Goal: Transaction & Acquisition: Purchase product/service

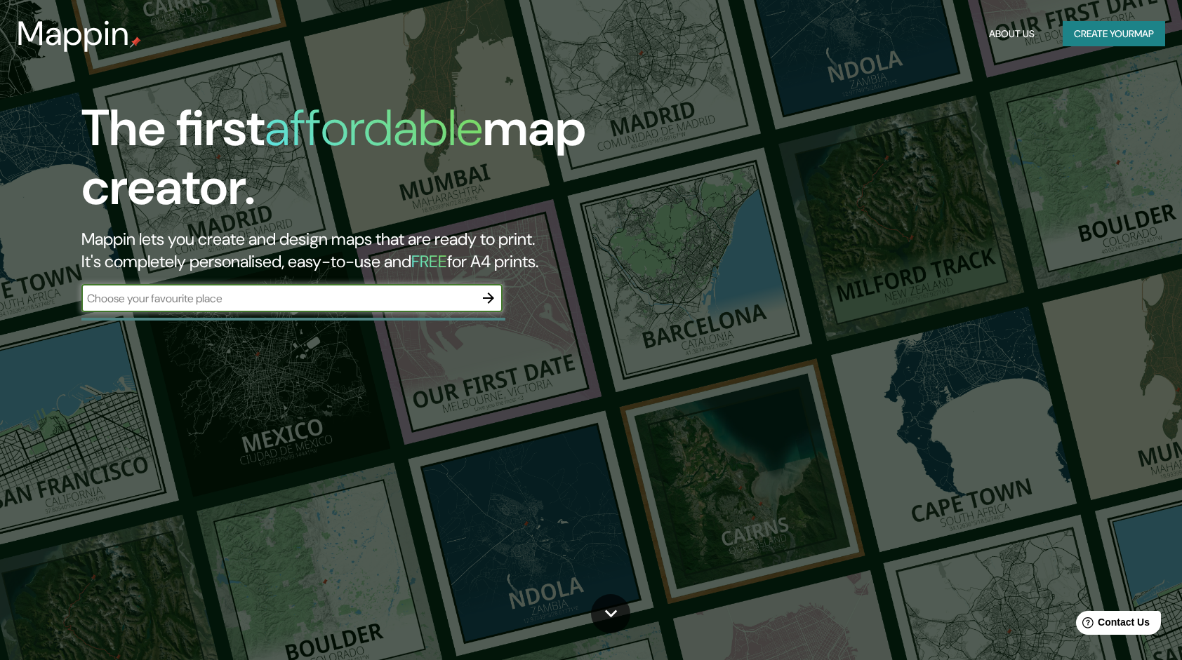
click at [302, 290] on input "text" at bounding box center [277, 298] width 393 height 16
type input "Perú"
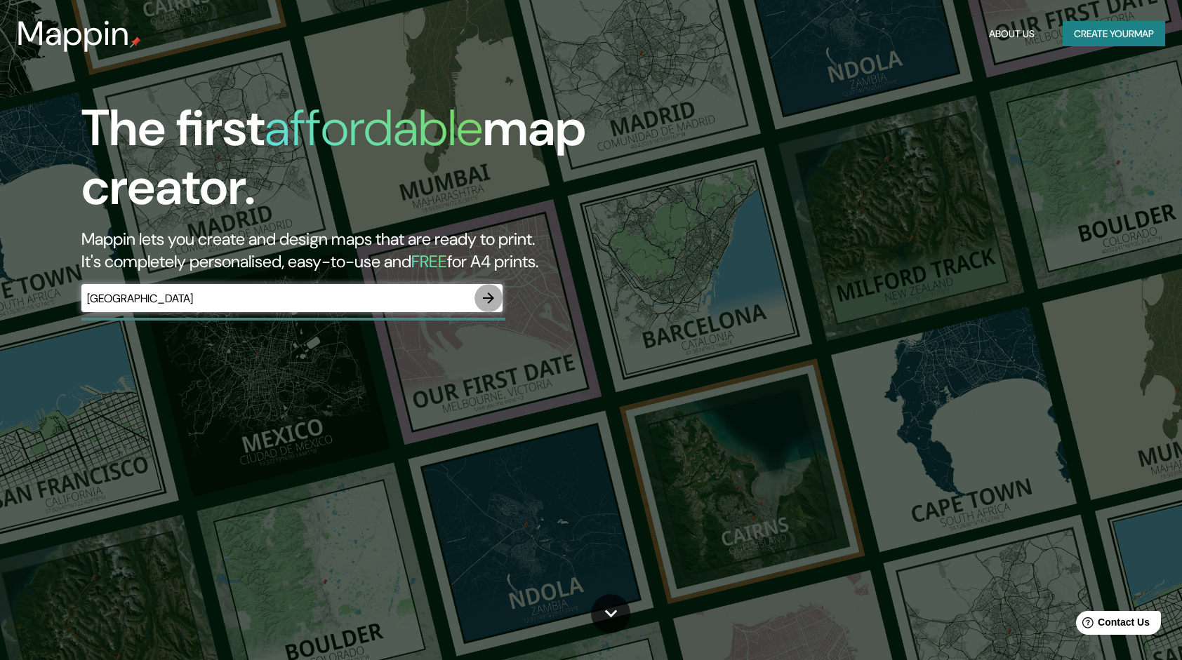
click at [488, 303] on icon "button" at bounding box center [488, 298] width 17 height 17
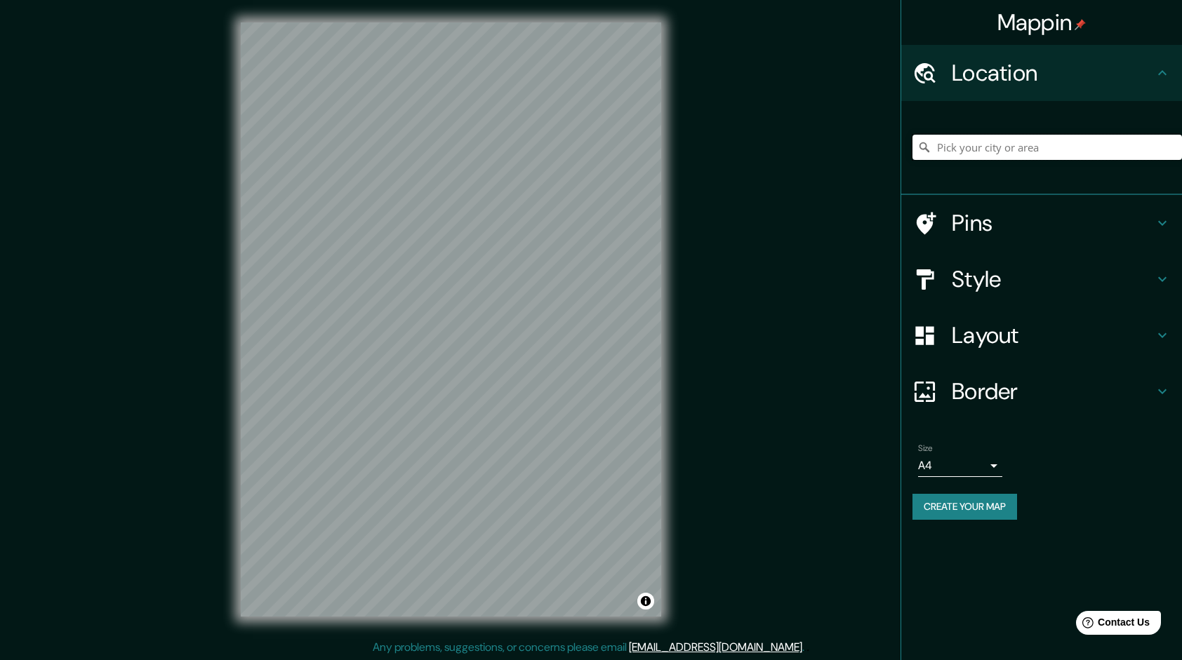
click at [1048, 149] on input "Pick your city or area" at bounding box center [1046, 147] width 269 height 25
click at [1024, 149] on input "Pick your city or area" at bounding box center [1046, 147] width 269 height 25
click at [1084, 145] on input "Santa Anita, Jalisco, México" at bounding box center [1046, 147] width 269 height 25
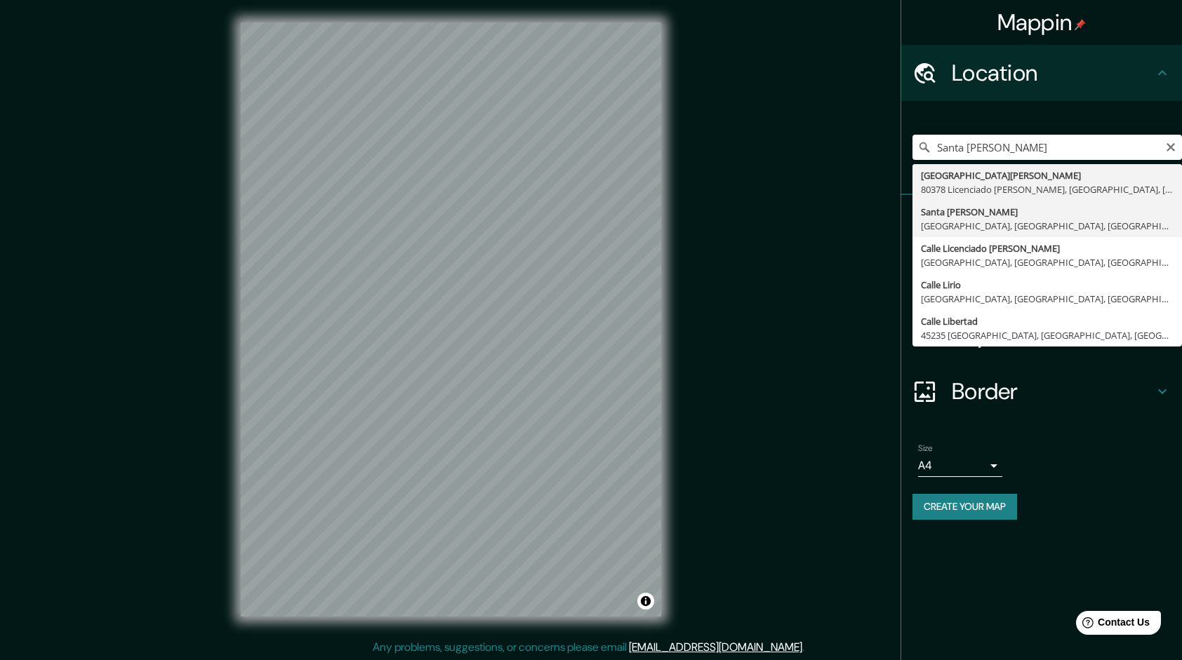
type input "[GEOGRAPHIC_DATA], [GEOGRAPHIC_DATA], [GEOGRAPHIC_DATA], [GEOGRAPHIC_DATA]"
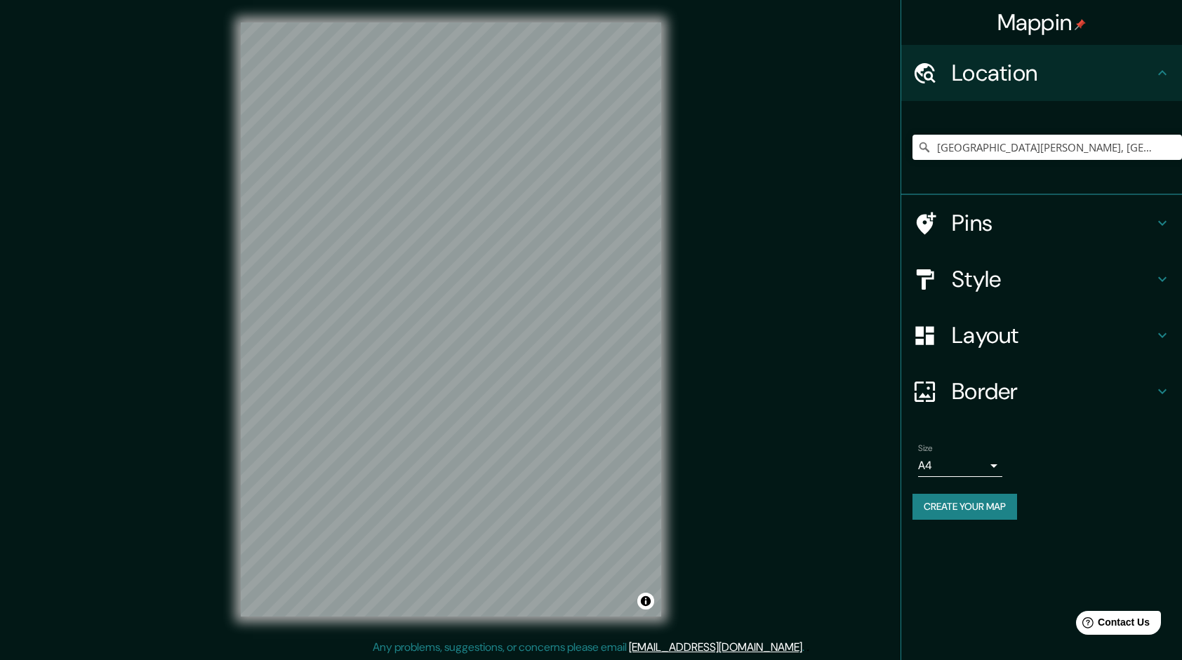
scroll to position [1, 0]
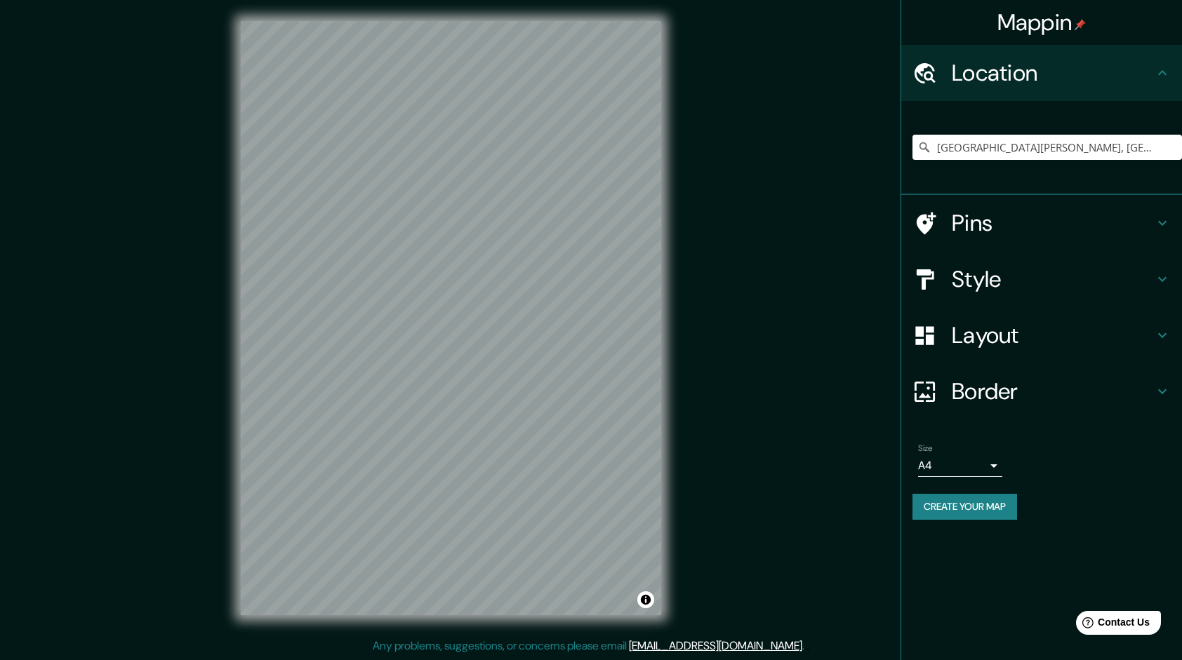
click at [233, 412] on div "© Mapbox © OpenStreetMap Improve this map" at bounding box center [450, 318] width 465 height 639
click at [1062, 289] on h4 "Style" at bounding box center [1052, 279] width 202 height 28
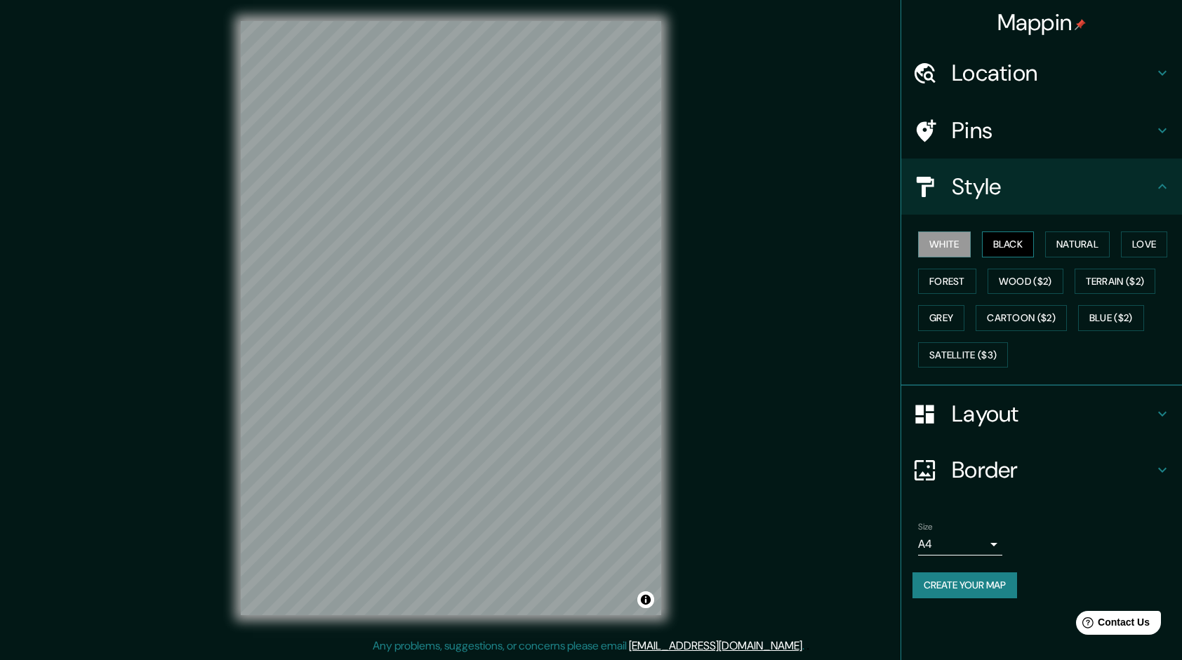
click at [1008, 244] on button "Black" at bounding box center [1008, 245] width 53 height 26
click at [1085, 244] on button "Natural" at bounding box center [1077, 245] width 65 height 26
click at [1158, 241] on button "Love" at bounding box center [1144, 245] width 46 height 26
click at [949, 274] on button "Forest" at bounding box center [947, 282] width 58 height 26
click at [1016, 272] on button "Wood ($2)" at bounding box center [1025, 282] width 76 height 26
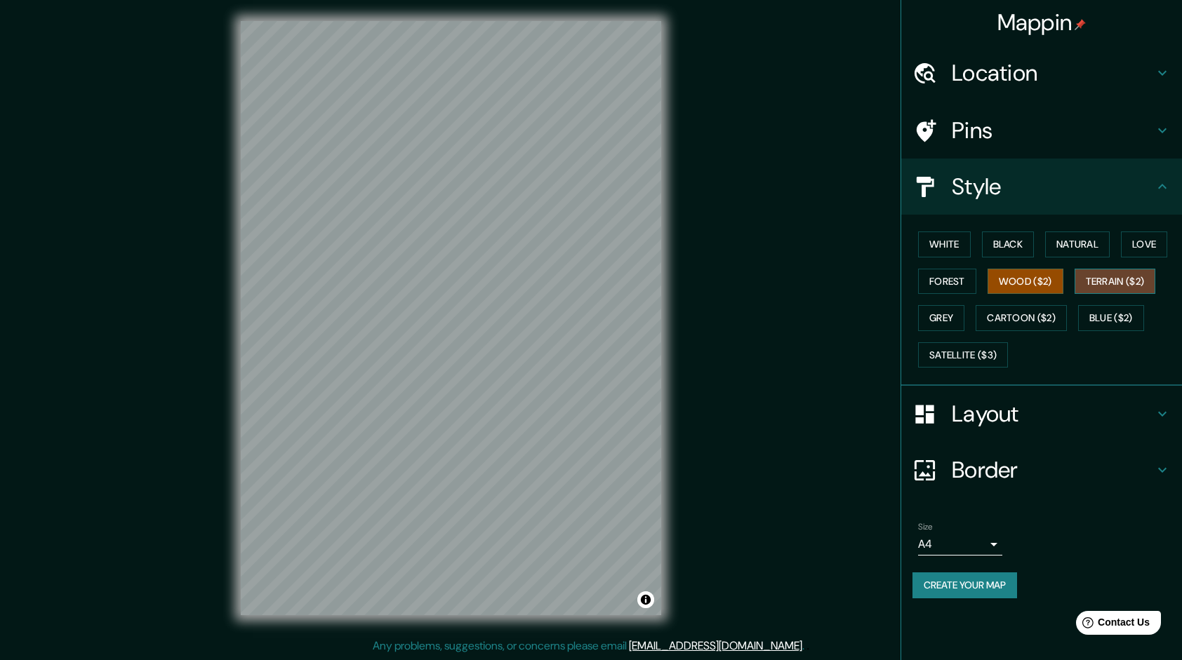
click at [1113, 280] on button "Terrain ($2)" at bounding box center [1114, 282] width 81 height 26
click at [951, 323] on button "Grey" at bounding box center [941, 318] width 46 height 26
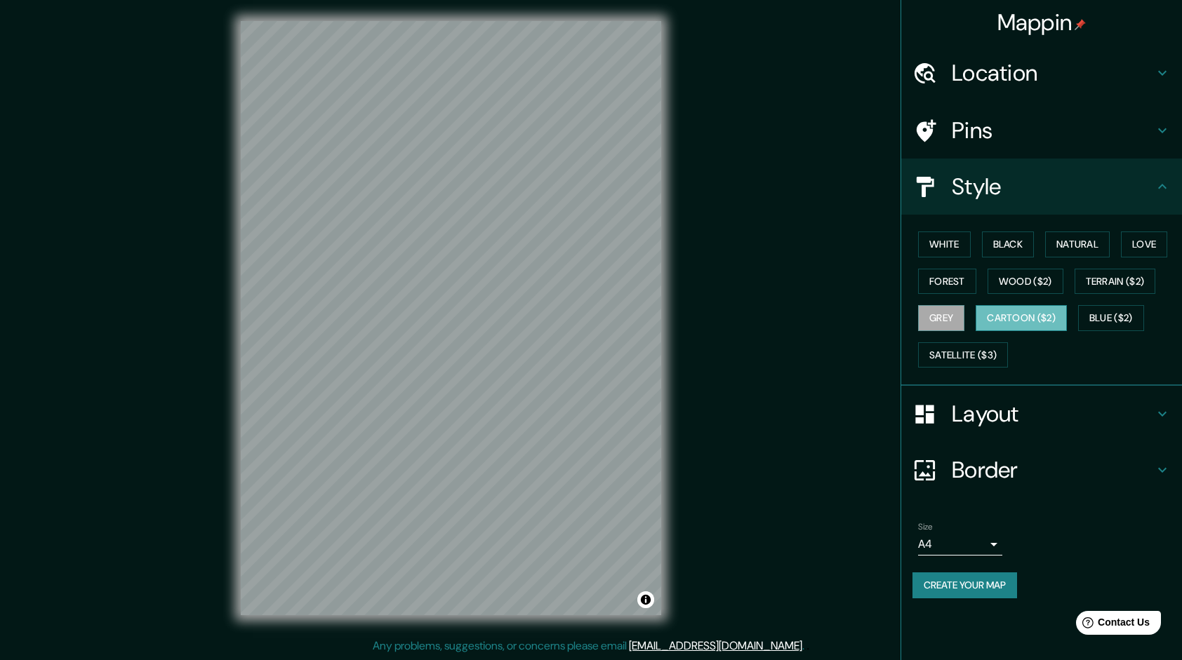
click at [1026, 314] on button "Cartoon ($2)" at bounding box center [1020, 318] width 91 height 26
click at [1114, 309] on button "Blue ($2)" at bounding box center [1111, 318] width 66 height 26
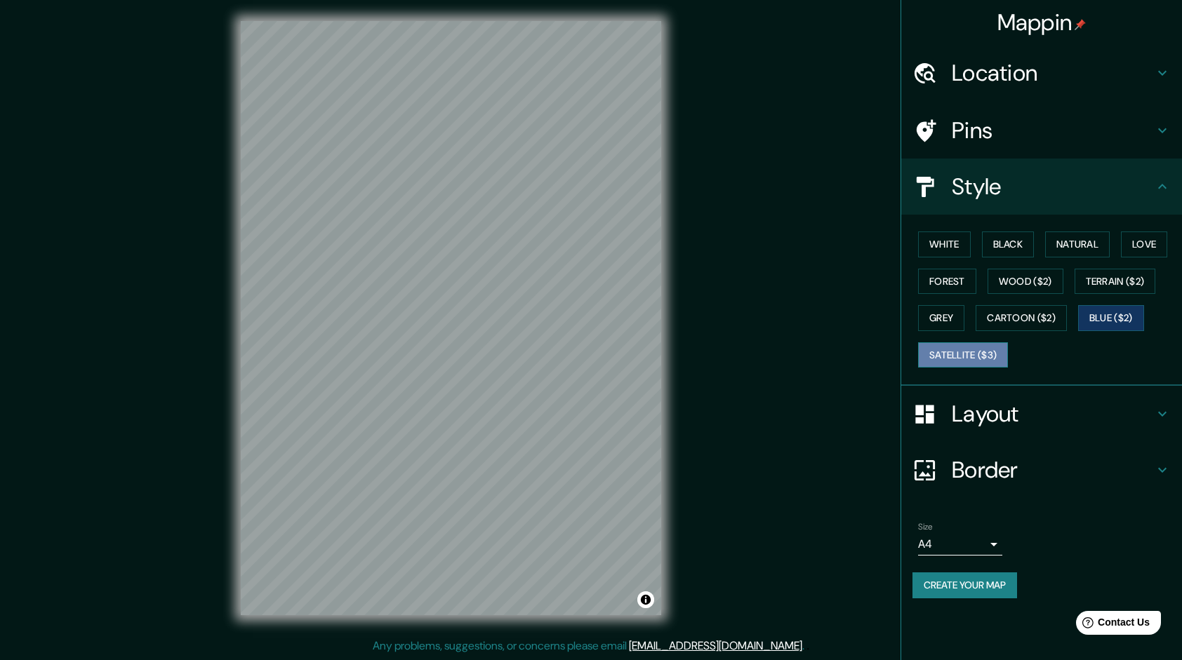
click at [982, 347] on button "Satellite ($3)" at bounding box center [963, 355] width 90 height 26
click at [1011, 239] on button "Black" at bounding box center [1008, 245] width 53 height 26
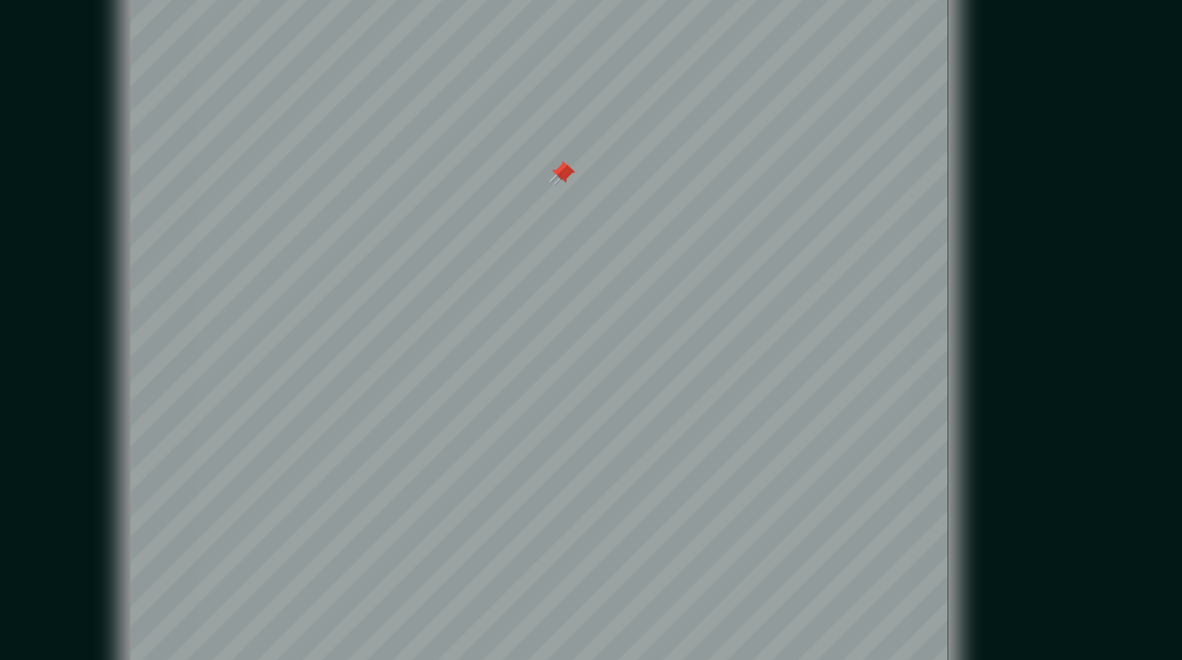
click at [460, 270] on div at bounding box center [461, 273] width 11 height 11
click at [462, 272] on div at bounding box center [461, 273] width 11 height 11
click at [462, 273] on div at bounding box center [463, 274] width 11 height 11
click at [527, 353] on div at bounding box center [528, 356] width 11 height 11
click at [530, 354] on div at bounding box center [528, 356] width 11 height 11
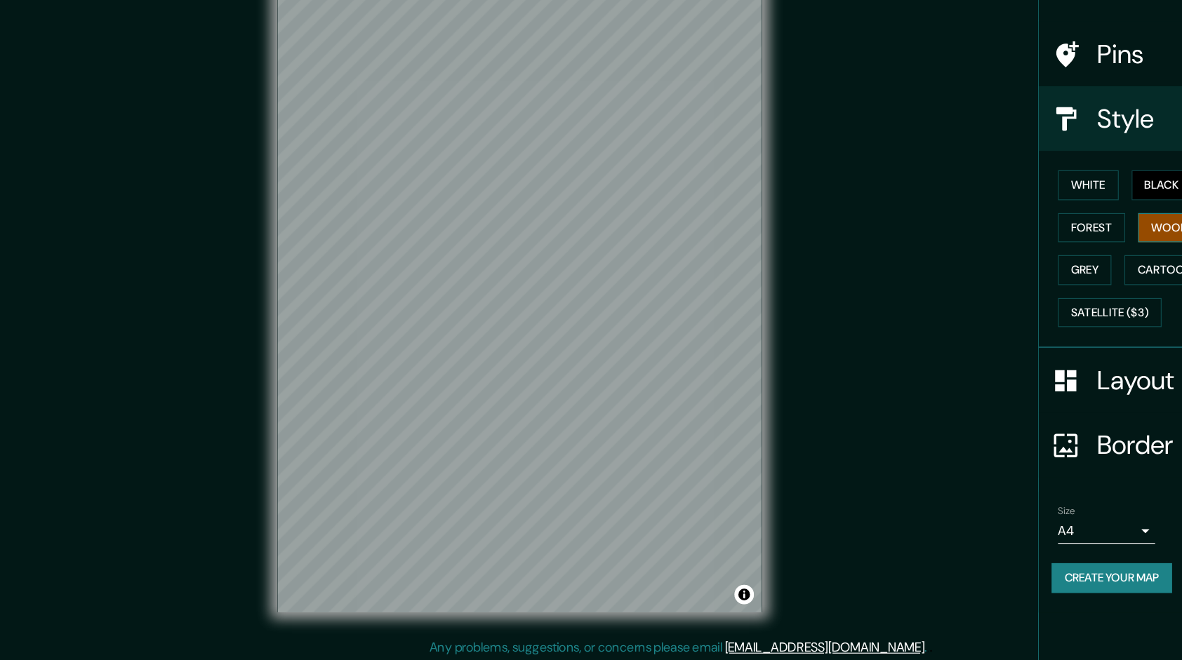
scroll to position [1, 0]
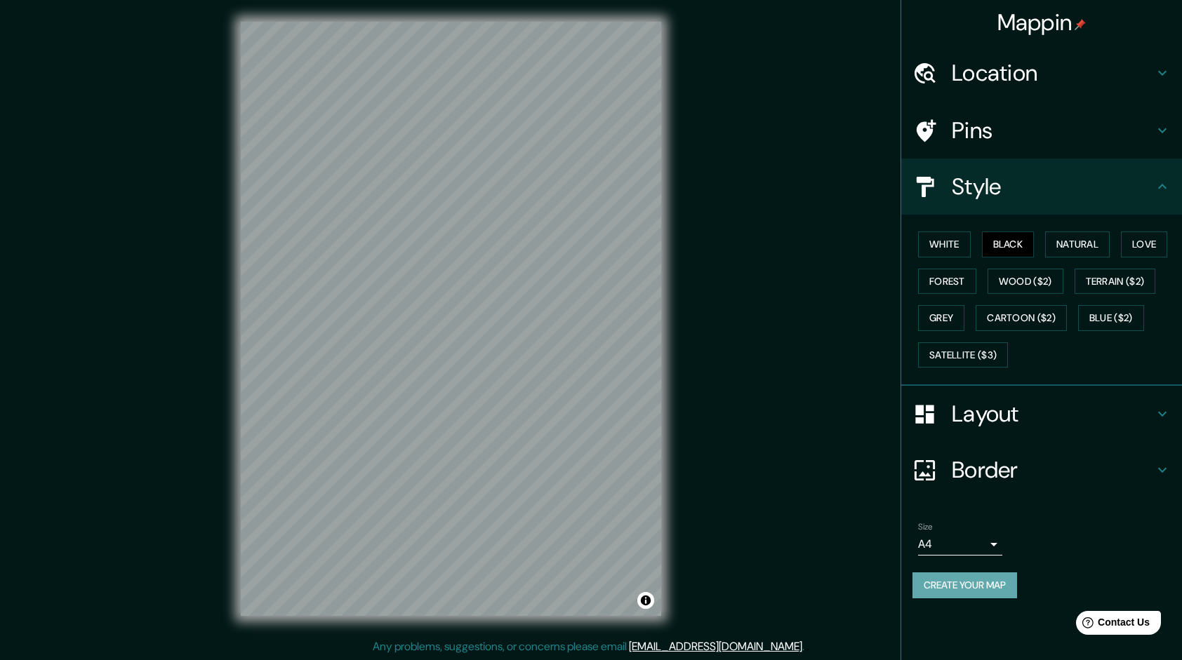
click at [953, 580] on button "Create your map" at bounding box center [964, 586] width 105 height 26
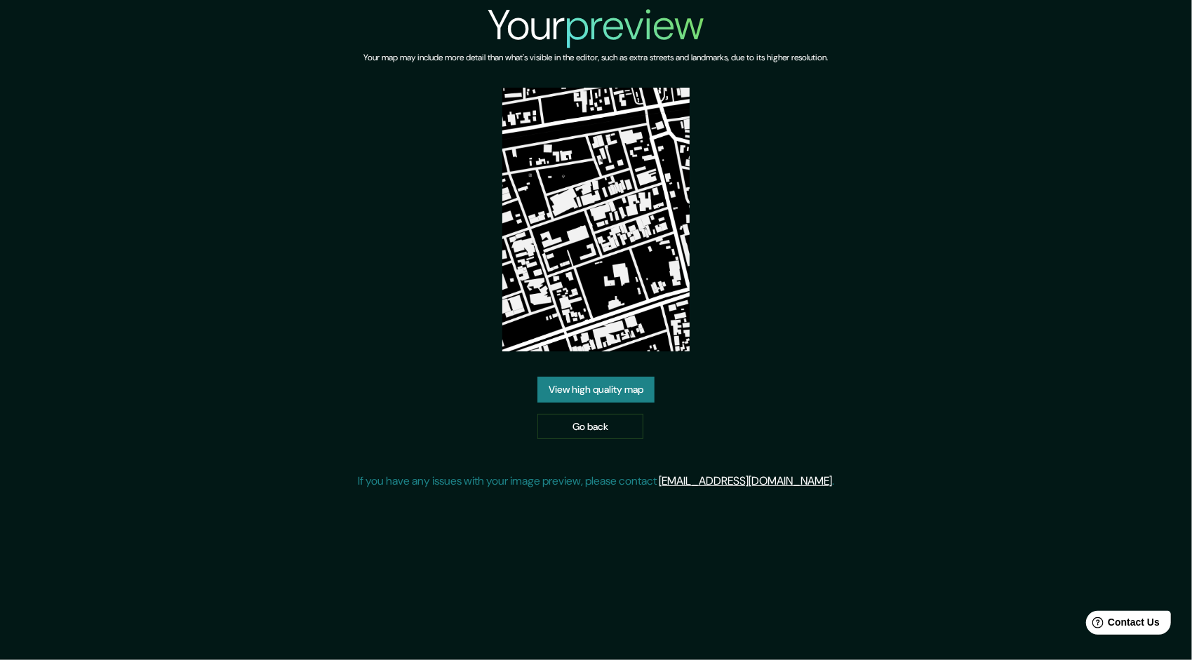
click at [603, 391] on link "View high quality map" at bounding box center [595, 390] width 117 height 26
click at [601, 428] on link "Go back" at bounding box center [590, 427] width 106 height 26
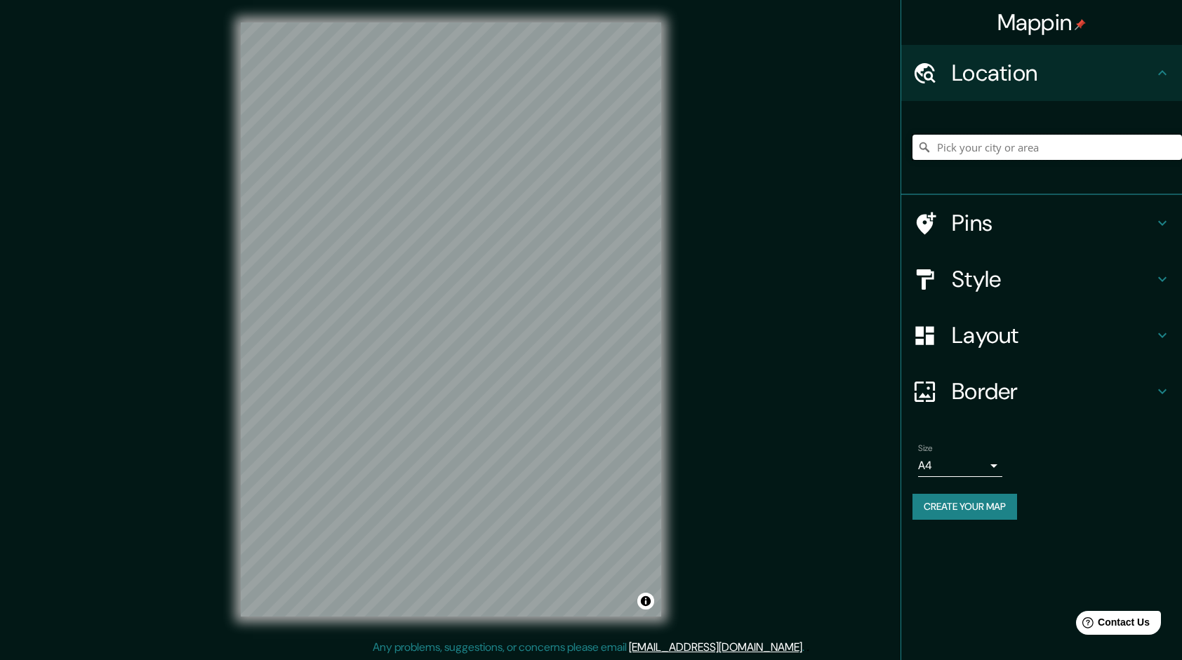
click at [1091, 154] on input "Pick your city or area" at bounding box center [1046, 147] width 269 height 25
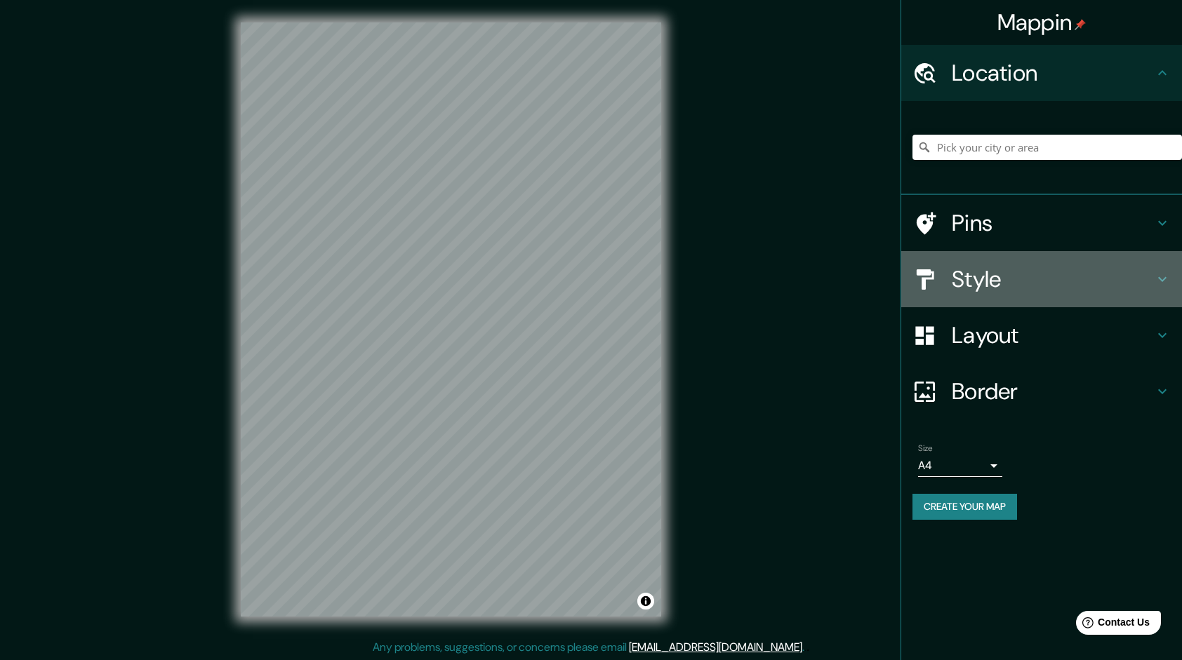
click at [1044, 276] on h4 "Style" at bounding box center [1052, 279] width 202 height 28
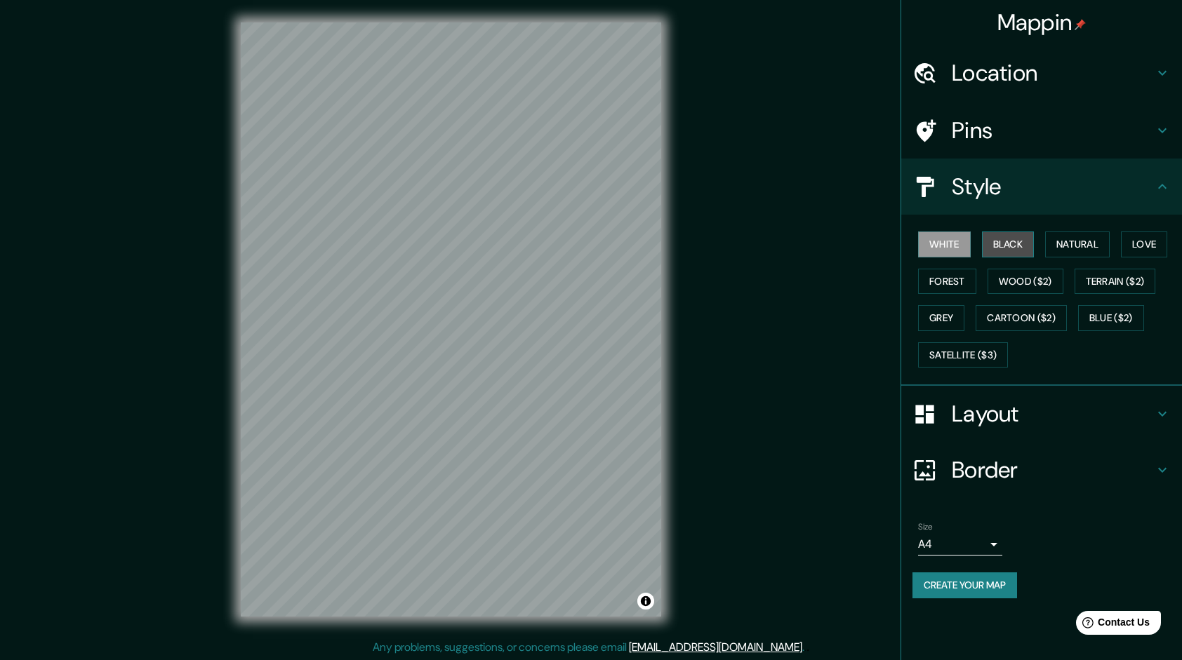
click at [1013, 251] on button "Black" at bounding box center [1008, 245] width 53 height 26
click at [997, 79] on h4 "Location" at bounding box center [1052, 73] width 202 height 28
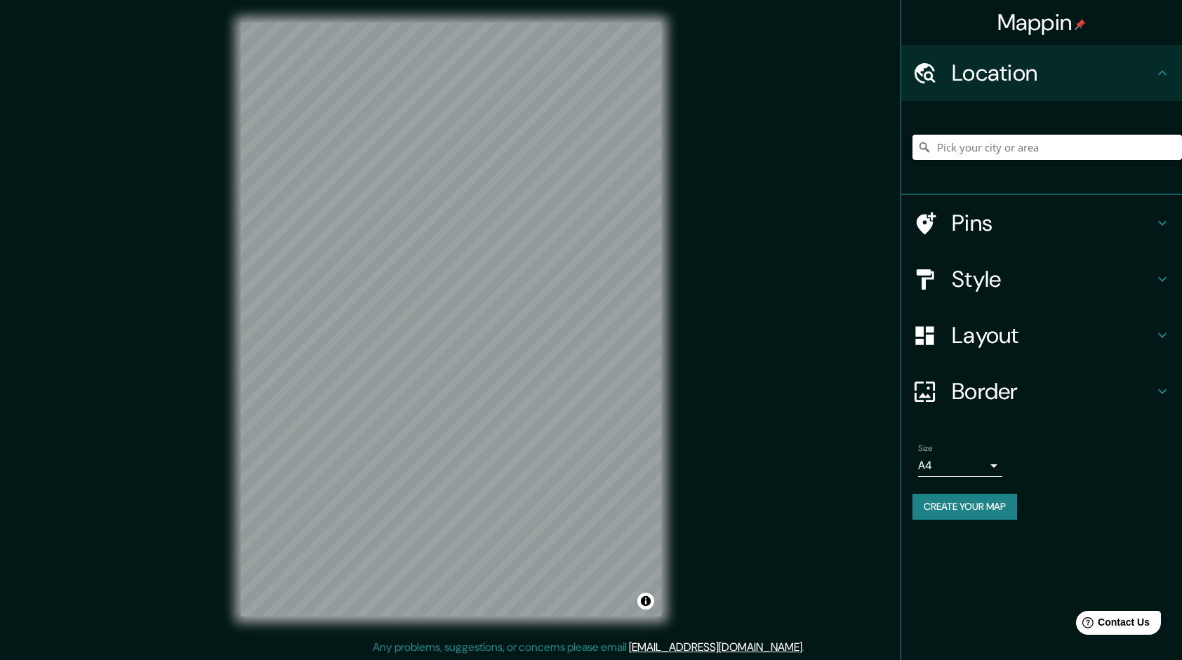
click at [999, 150] on input "Pick your city or area" at bounding box center [1046, 147] width 269 height 25
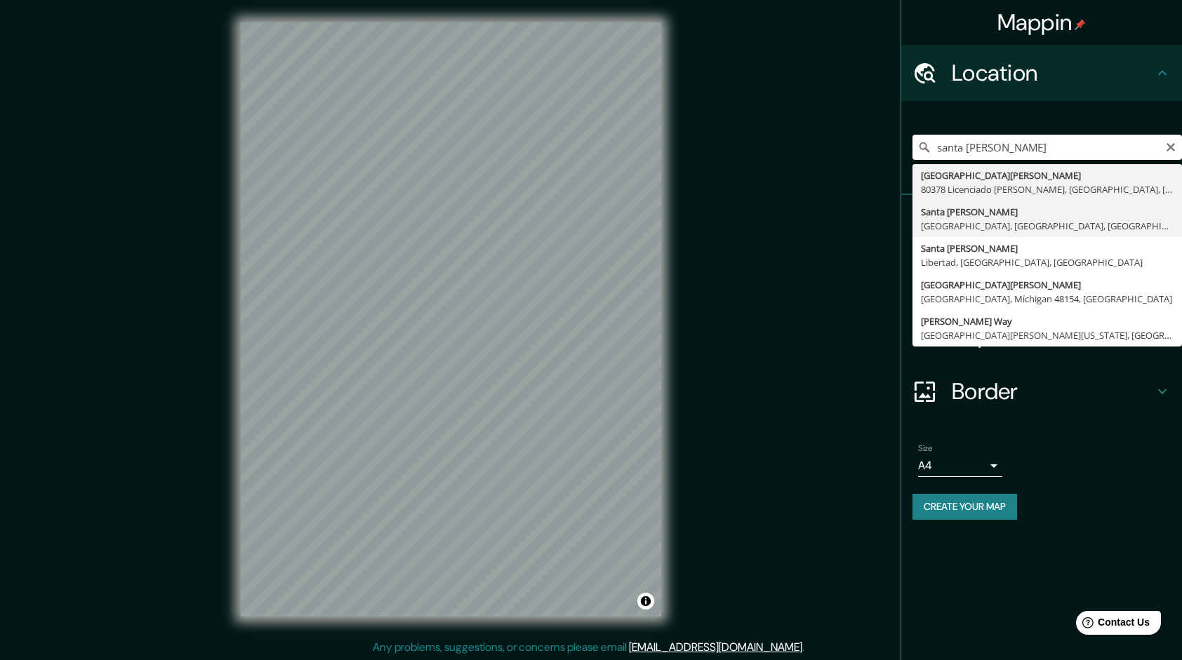
type input "[GEOGRAPHIC_DATA], [GEOGRAPHIC_DATA], [GEOGRAPHIC_DATA], [GEOGRAPHIC_DATA]"
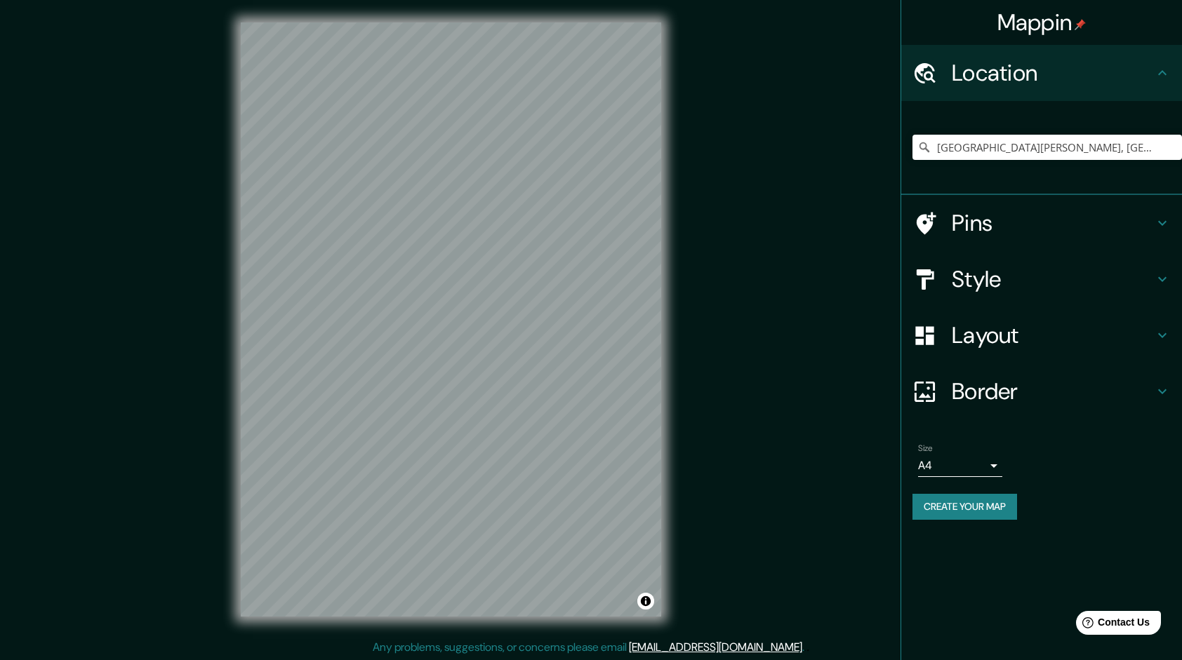
click at [984, 519] on button "Create your map" at bounding box center [964, 507] width 105 height 26
click at [1148, 145] on input "[GEOGRAPHIC_DATA], [GEOGRAPHIC_DATA], [GEOGRAPHIC_DATA], [GEOGRAPHIC_DATA]" at bounding box center [1046, 147] width 269 height 25
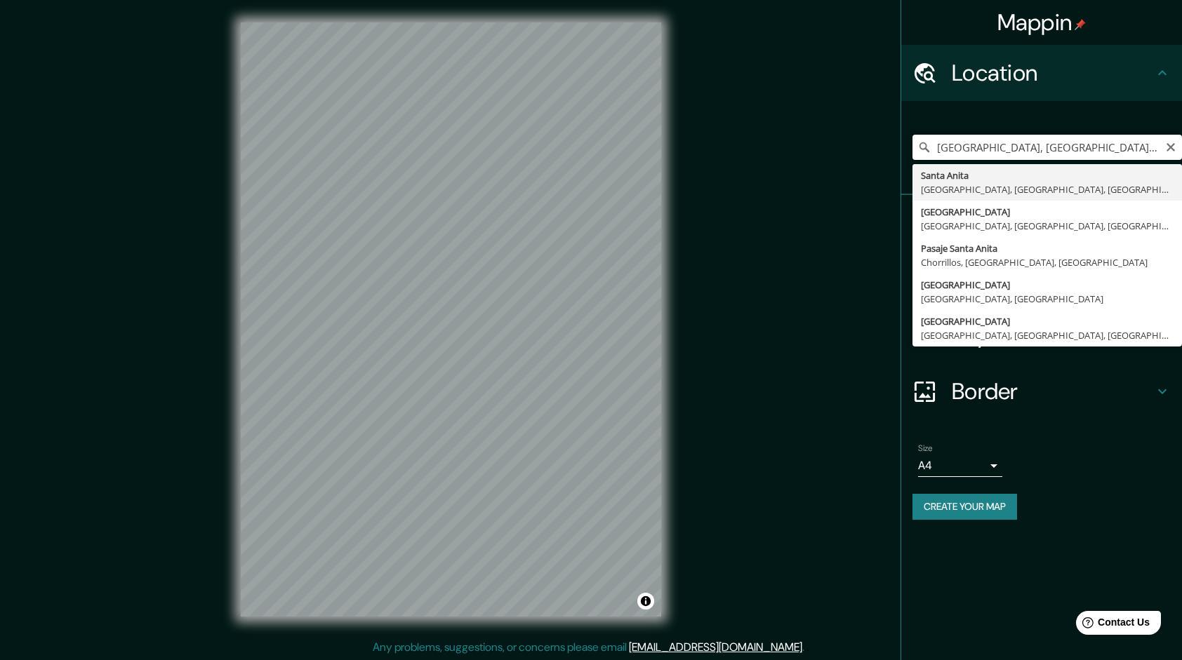
type input "[GEOGRAPHIC_DATA], [GEOGRAPHIC_DATA], [GEOGRAPHIC_DATA], [GEOGRAPHIC_DATA]"
